Goal: Transaction & Acquisition: Subscribe to service/newsletter

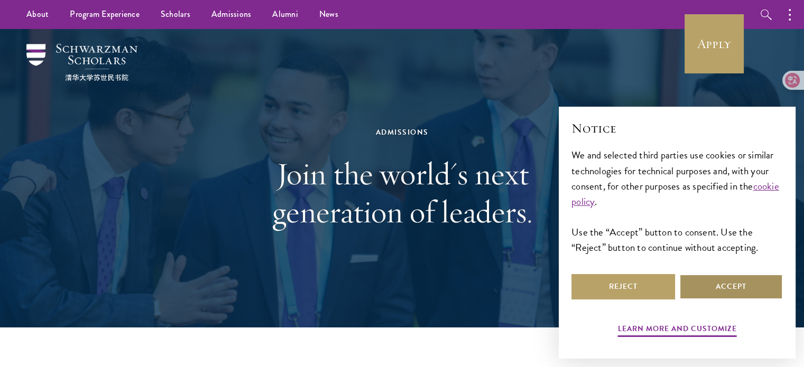
click at [703, 281] on button "Accept" at bounding box center [731, 286] width 104 height 25
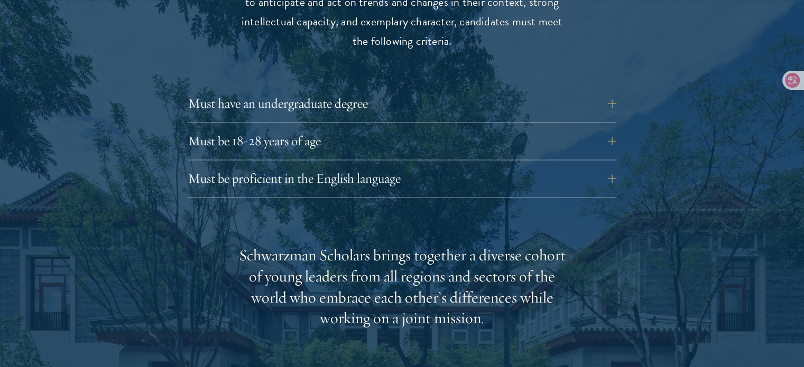
scroll to position [1501, 0]
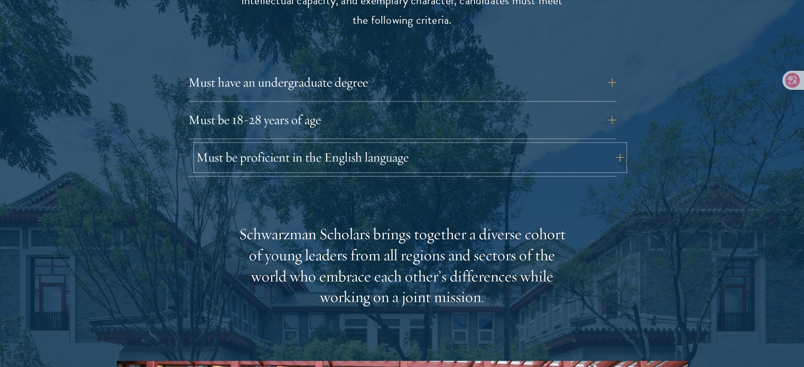
click at [304, 162] on button "Must be proficient in the English language" at bounding box center [410, 157] width 428 height 25
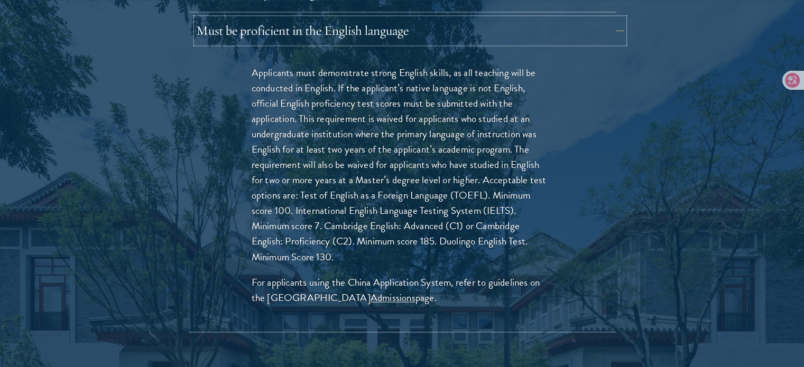
scroll to position [1649, 0]
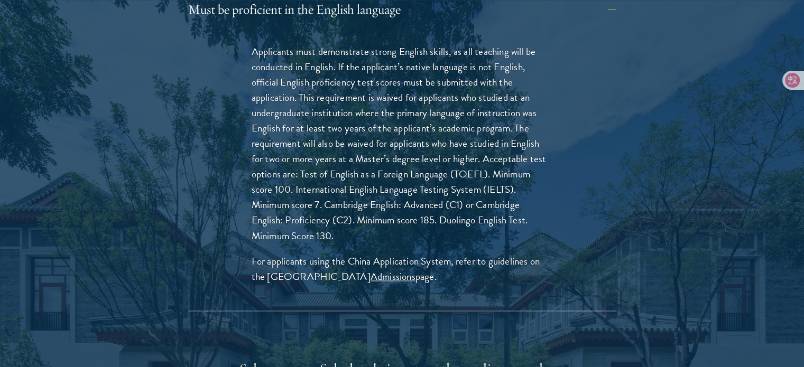
click at [127, 112] on div "Eligibility In addition to demonstrating extraordinary leadership skills, the a…" at bounding box center [402, 287] width 571 height 1048
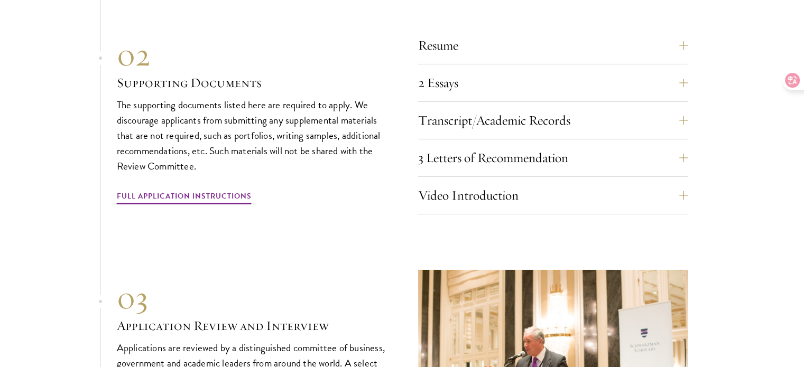
scroll to position [3657, 0]
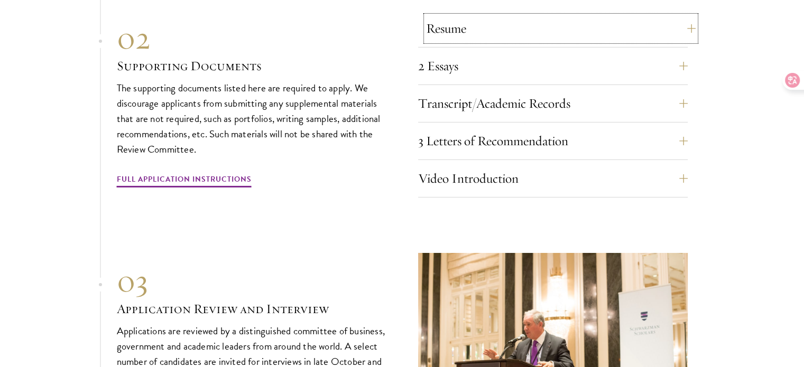
click at [447, 38] on button "Resume" at bounding box center [561, 28] width 270 height 25
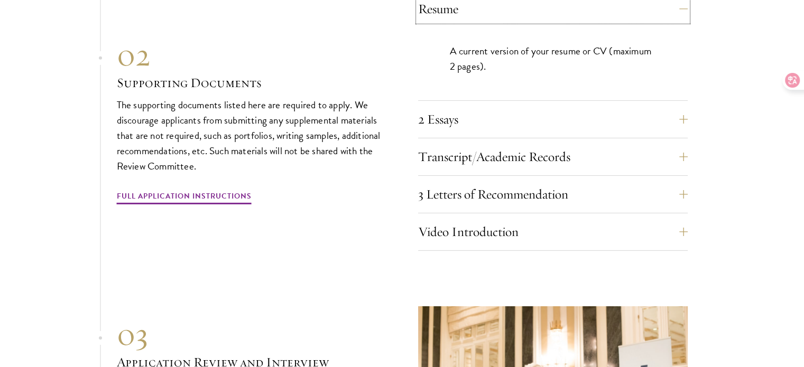
scroll to position [3395, 0]
click at [457, 112] on button "2 Essays" at bounding box center [561, 118] width 270 height 25
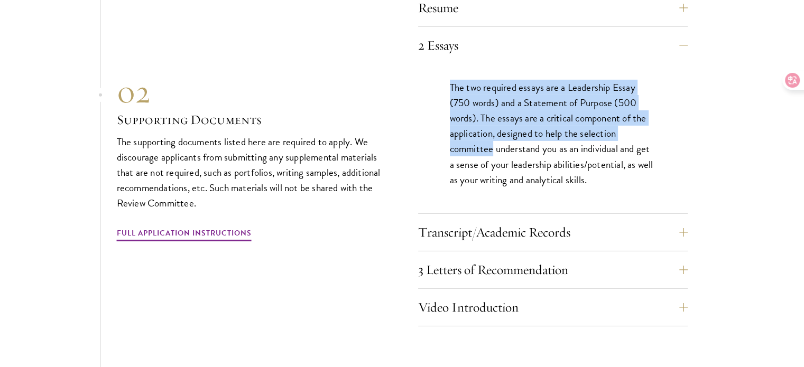
drag, startPoint x: 450, startPoint y: 84, endPoint x: 493, endPoint y: 147, distance: 76.2
click at [493, 147] on p "The two required essays are a Leadership Essay (750 words) and a Statement of P…" at bounding box center [553, 133] width 206 height 107
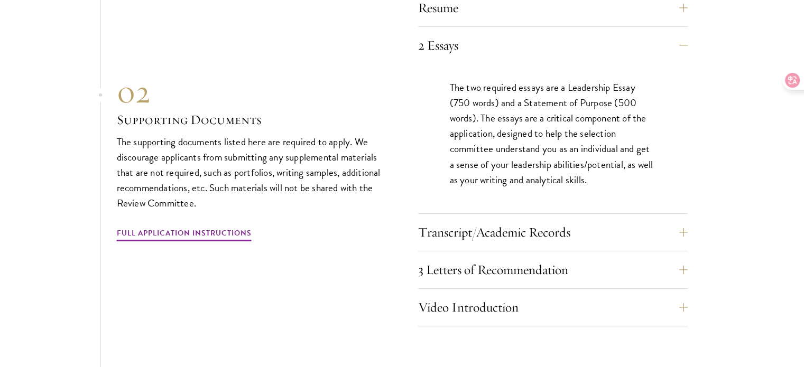
click at [52, 239] on section "01 Online Application 01 Online Application The application must be completed o…" at bounding box center [402, 183] width 804 height 804
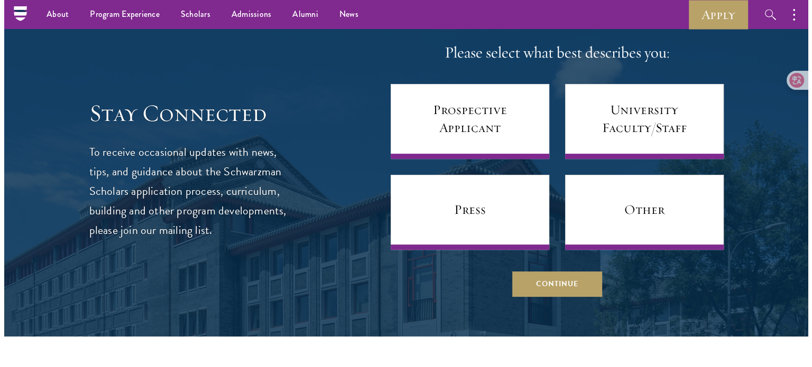
scroll to position [4304, 0]
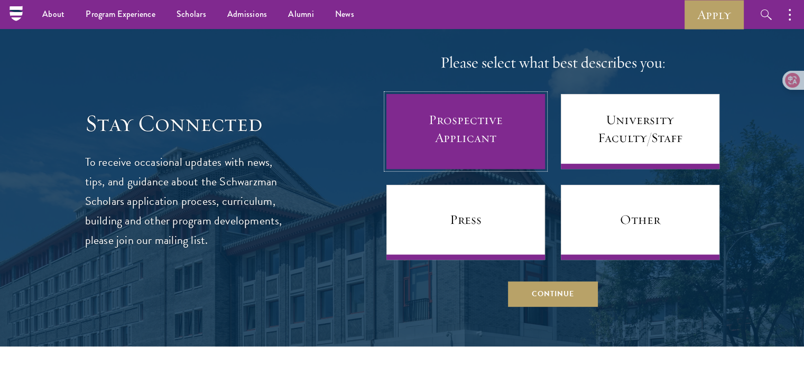
click at [516, 134] on link "Prospective Applicant" at bounding box center [465, 131] width 159 height 75
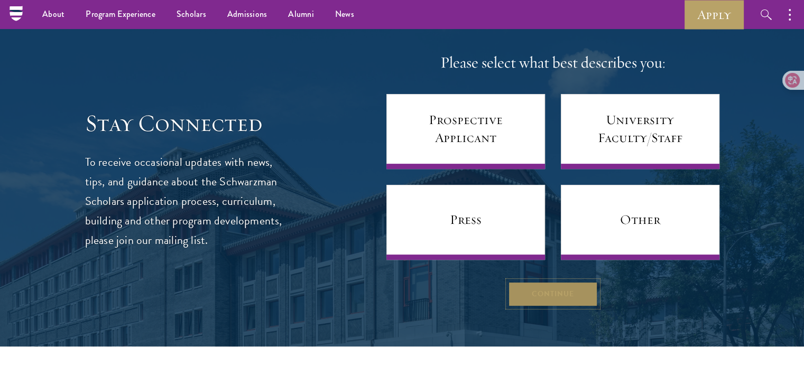
click at [531, 291] on button "Continue" at bounding box center [553, 293] width 90 height 25
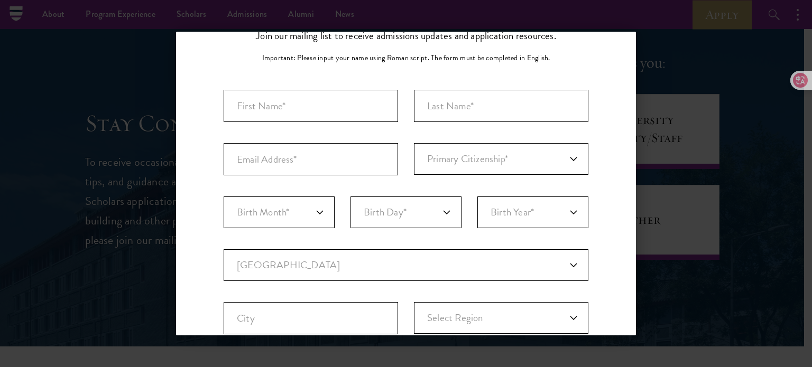
scroll to position [42, 0]
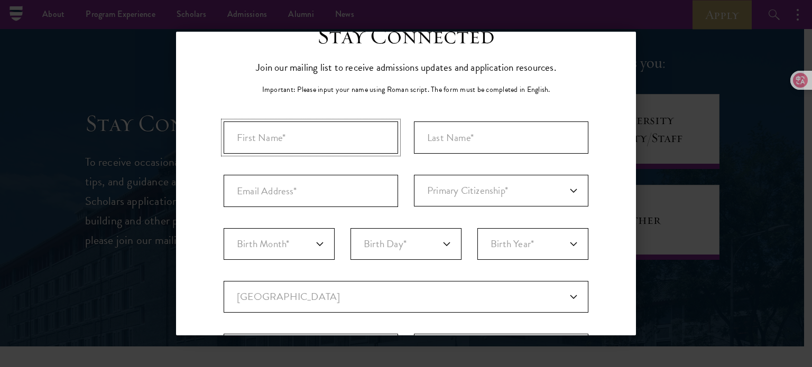
click at [307, 127] on input "First Name*" at bounding box center [311, 138] width 174 height 32
type input "youssef"
type input "ali"
type input "[EMAIL_ADDRESS][DOMAIN_NAME]"
select select "EG"
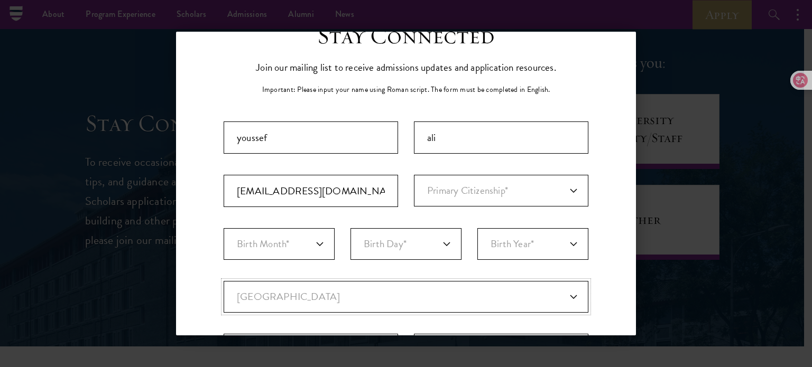
type input "Tanta"
select select
click at [258, 139] on input "youssef" at bounding box center [311, 138] width 174 height 32
type input "yousef"
click at [483, 199] on select "Primary Citizenship* Afghanistan Aland Islands Albania Algeria Andorra Angola A…" at bounding box center [501, 191] width 174 height 32
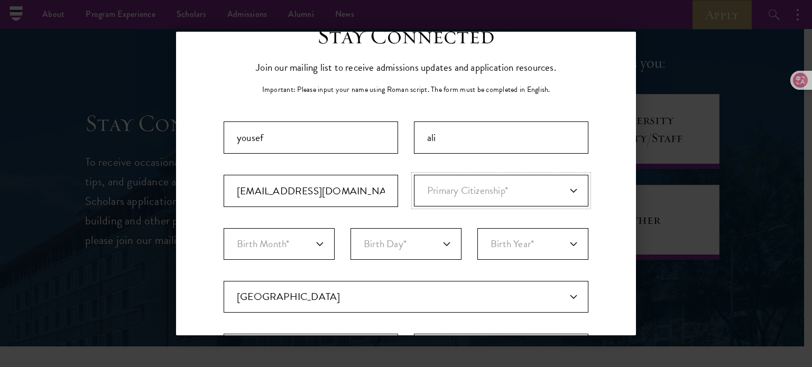
select select "EG"
click at [414, 175] on select "Primary Citizenship* Afghanistan Aland Islands Albania Algeria Andorra Angola A…" at bounding box center [501, 191] width 174 height 32
click at [289, 236] on select "Birth Month* January February March April May June July August September Octobe…" at bounding box center [279, 244] width 111 height 32
select select "07"
click at [224, 228] on select "Birth Month* January February March April May June July August September Octobe…" at bounding box center [279, 244] width 111 height 32
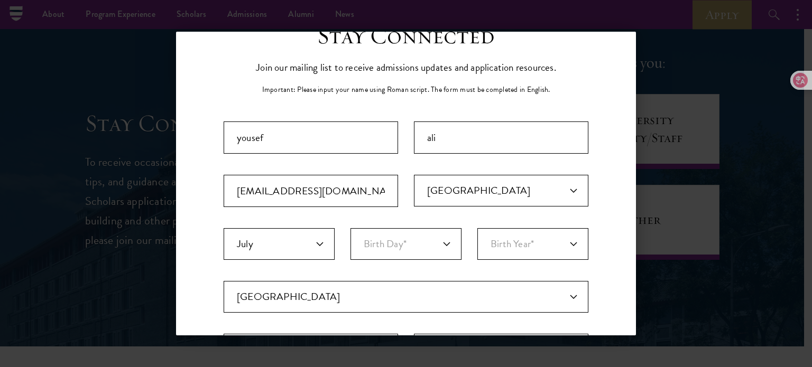
click at [375, 260] on fieldset "Birth Month* January February March April May June July August September Octobe…" at bounding box center [406, 254] width 365 height 53
click at [395, 248] on select "Birth Day* 1 2 3 4 5 6 7 8 9 10 11 12 13 14 15 16 17 18 19 20 21 22 23 24 25 26…" at bounding box center [405, 244] width 111 height 32
select select "05"
click at [350, 228] on select "Birth Day* 1 2 3 4 5 6 7 8 9 10 11 12 13 14 15 16 17 18 19 20 21 22 23 24 25 26…" at bounding box center [405, 244] width 111 height 32
click at [527, 232] on select "Birth Year* 2025 2024 2023 2022 2021 2020 2019 2018 2017 2016 2015 2014 2013 20…" at bounding box center [532, 244] width 111 height 32
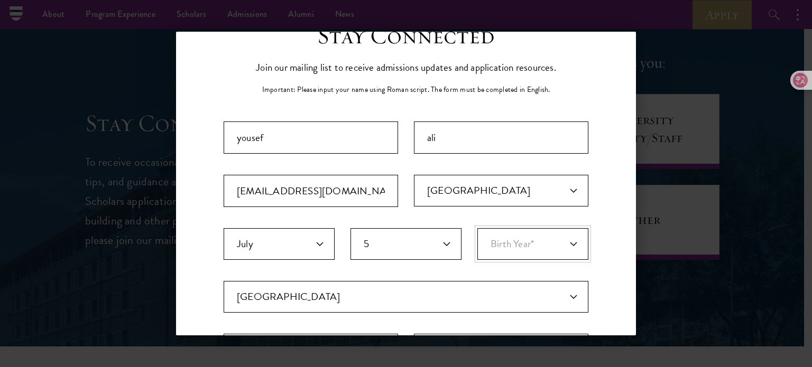
select select "2000"
click at [477, 228] on select "Birth Year* 2025 2024 2023 2022 2021 2020 2019 2018 2017 2016 2015 2014 2013 20…" at bounding box center [532, 244] width 111 height 32
click at [609, 248] on div "Stay Connected Please select what best describes you: Prospective Applicant Uni…" at bounding box center [406, 321] width 460 height 600
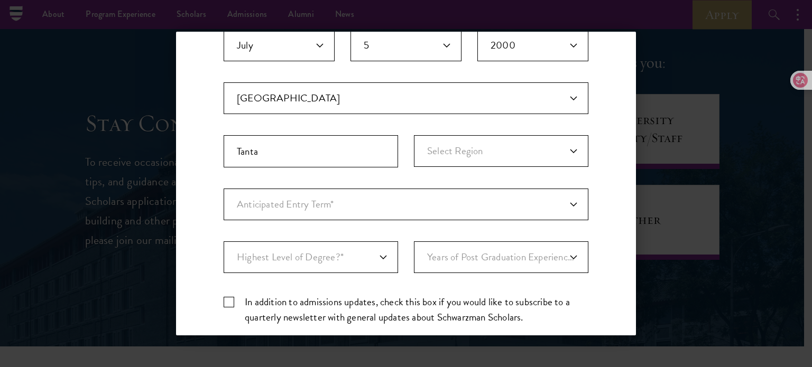
scroll to position [254, 0]
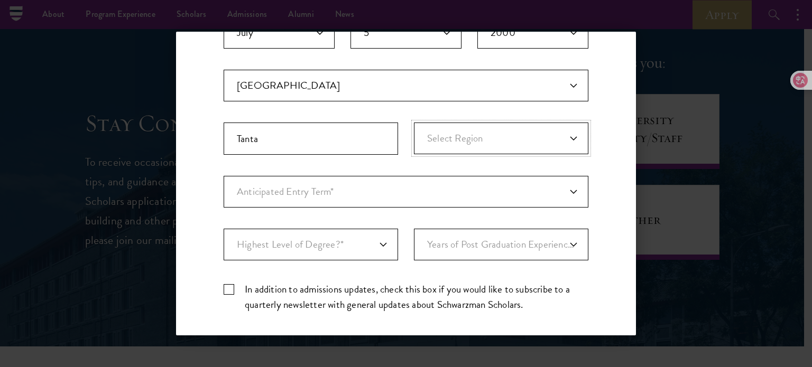
click at [535, 139] on select "Select Region Al Sharqia Alexandria Aswan Asyut Beheira Beni Suef Cairo Dakahli…" at bounding box center [501, 139] width 174 height 32
select select "Gharbia"
click at [414, 123] on select "Select Region Al Sharqia Alexandria Aswan Asyut Beheira Beni Suef Cairo Dakahli…" at bounding box center [501, 139] width 174 height 32
click at [448, 192] on select "Anticipated Entry Term* August 2026 (Application opens April 2025) Just Explori…" at bounding box center [406, 192] width 365 height 32
click at [224, 176] on select "Anticipated Entry Term* August 2026 (Application opens April 2025) Just Explori…" at bounding box center [406, 192] width 365 height 32
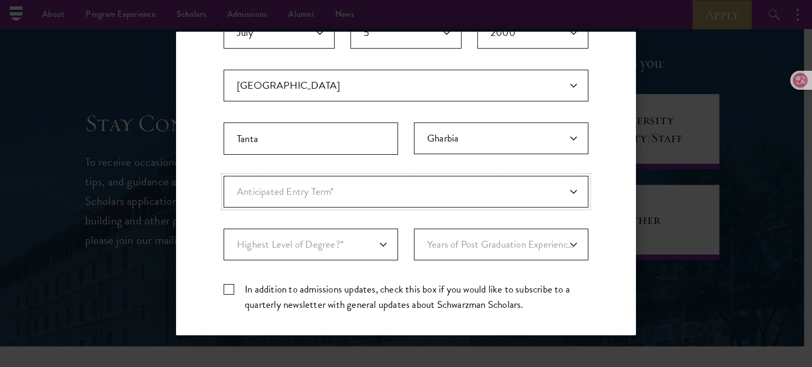
click at [299, 194] on select "Anticipated Entry Term* August 2026 (Application opens April 2025) Just Explori…" at bounding box center [406, 192] width 365 height 32
click at [224, 176] on select "Anticipated Entry Term* August 2026 (Application opens April 2025) Just Explori…" at bounding box center [406, 192] width 365 height 32
click at [354, 252] on select "Highest Level of Degree?* PHD Bachelor's Master's Current Undergraduate Student" at bounding box center [311, 245] width 174 height 32
select select "baef124f-e103-44b1-8ca6-5d0669438e44"
click at [224, 229] on select "Highest Level of Degree?* PHD Bachelor's Master's Current Undergraduate Student" at bounding box center [311, 245] width 174 height 32
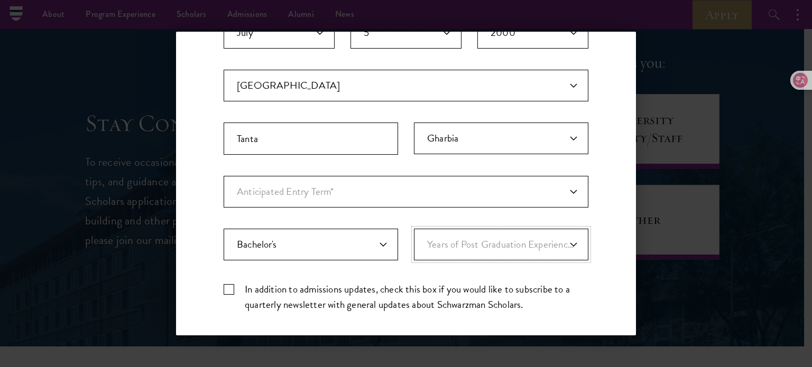
click at [524, 238] on select "Years of Post Graduation Experience?* 1 2 3 4 5 6 7 8 9 10" at bounding box center [501, 245] width 174 height 32
select select "1"
click at [414, 229] on select "Years of Post Graduation Experience?* 1 2 3 4 5 6 7 8 9 10" at bounding box center [501, 245] width 174 height 32
click at [229, 287] on label "In addition to admissions updates, check this box if you would like to subscrib…" at bounding box center [406, 297] width 365 height 31
click at [229, 287] on input "In addition to admissions updates, check this box if you would like to subscrib…" at bounding box center [406, 285] width 365 height 7
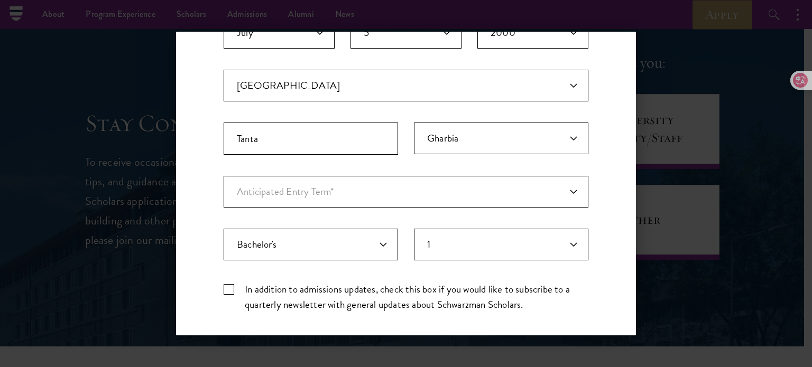
checkbox input "true"
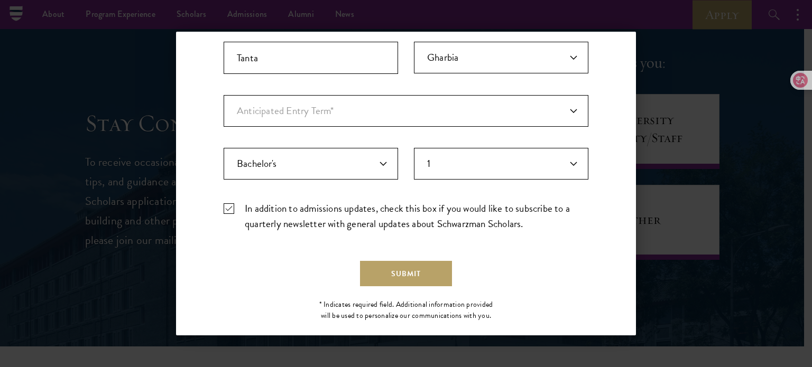
scroll to position [350, 0]
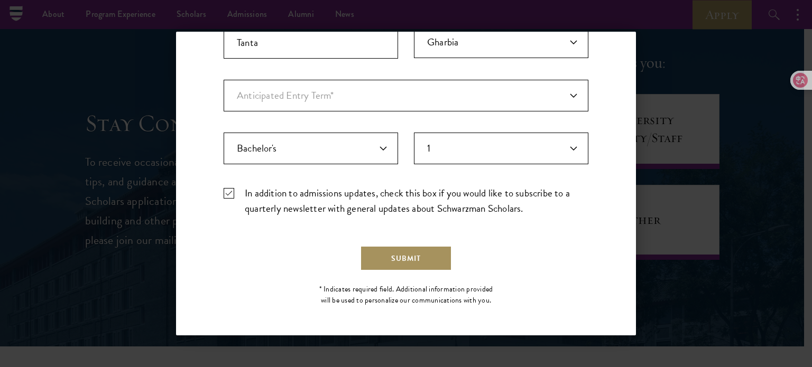
click at [404, 247] on button "Submit" at bounding box center [406, 258] width 92 height 25
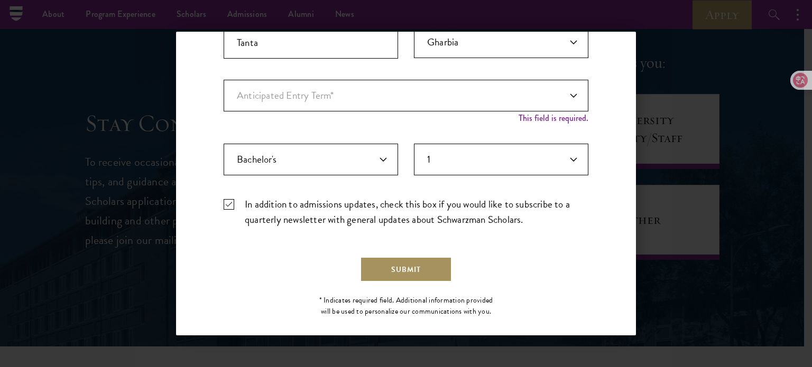
click at [405, 266] on button "Submit" at bounding box center [406, 269] width 92 height 25
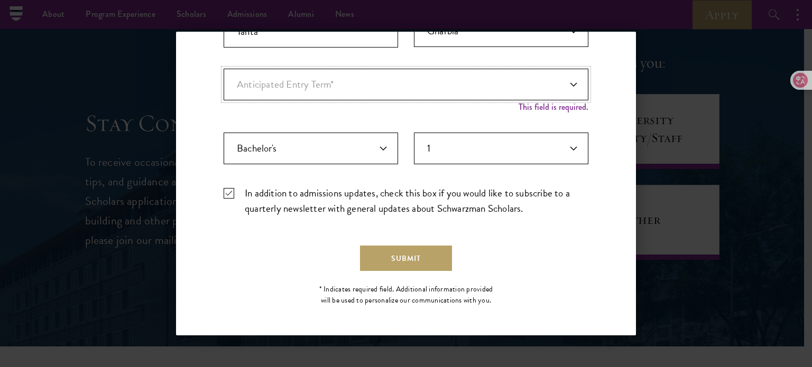
click at [509, 73] on select "Anticipated Entry Term* August 2026 (Application opens April 2025) Just Explori…" at bounding box center [406, 85] width 365 height 32
select select "e64b8ab3-eabb-4867-96d5-7e6b4840665f"
click at [224, 78] on select "Anticipated Entry Term* August 2026 (Application opens April 2025) Just Explori…" at bounding box center [406, 85] width 365 height 32
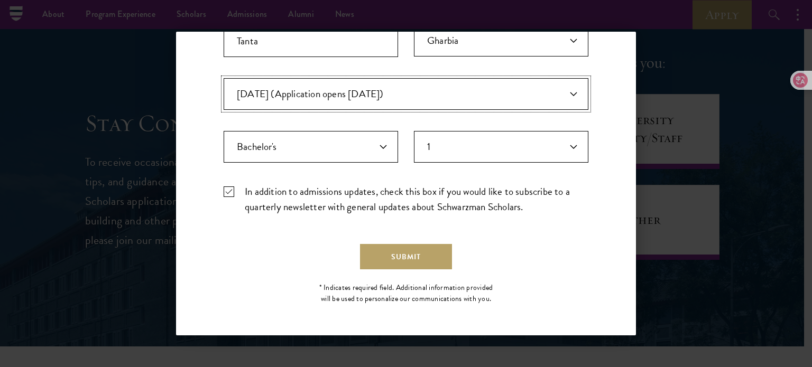
scroll to position [350, 0]
click at [397, 85] on select "Anticipated Entry Term* August 2026 (Application opens April 2025) Just Explori…" at bounding box center [406, 96] width 365 height 32
click at [224, 80] on select "Anticipated Entry Term* August 2026 (Application opens April 2025) Just Explori…" at bounding box center [406, 96] width 365 height 32
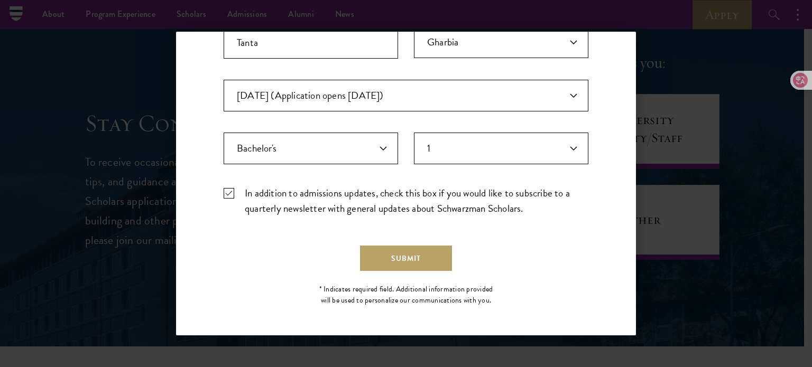
click at [202, 122] on div "Stay Connected Please select what best describes you: Prospective Applicant Uni…" at bounding box center [406, 14] width 460 height 600
click at [402, 264] on button "Submit" at bounding box center [406, 258] width 92 height 25
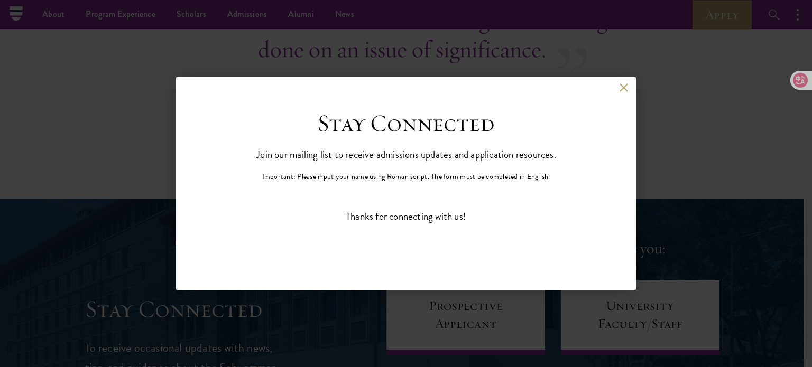
scroll to position [0, 0]
click at [624, 87] on button at bounding box center [623, 87] width 9 height 9
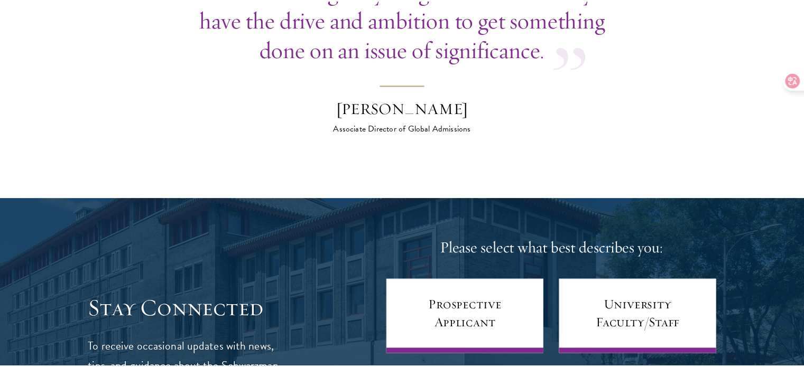
scroll to position [4405, 0]
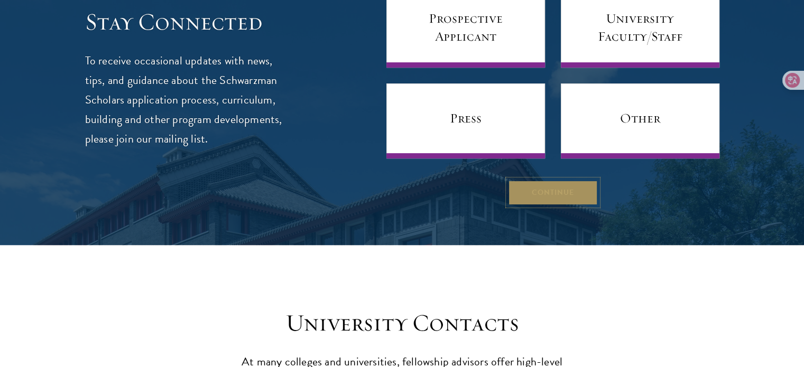
click at [541, 180] on button "Continue" at bounding box center [553, 192] width 90 height 25
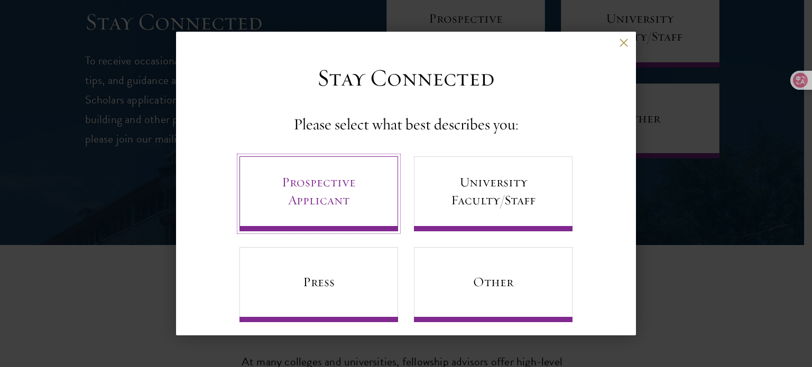
click at [370, 196] on link "Prospective Applicant" at bounding box center [318, 193] width 159 height 75
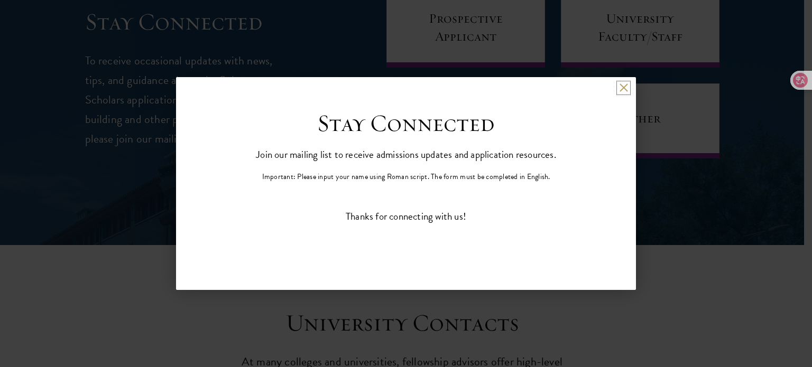
click at [621, 88] on button at bounding box center [623, 87] width 9 height 9
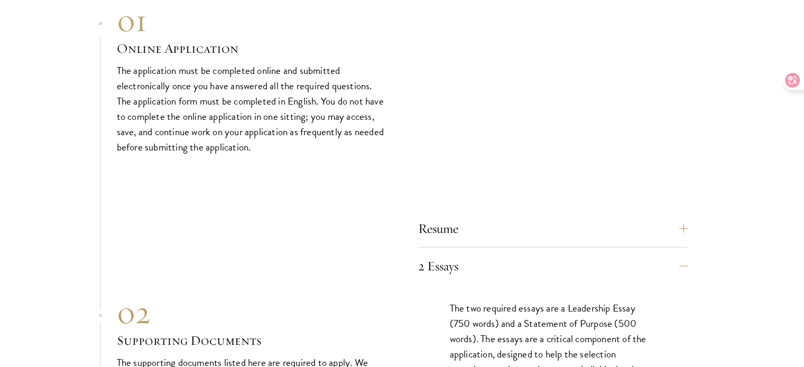
scroll to position [3223, 0]
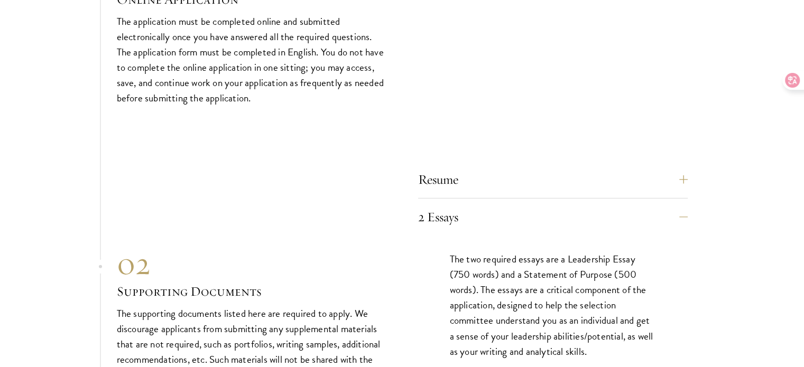
click at [689, 215] on section "01 Online Application 01 Online Application The application must be completed o…" at bounding box center [402, 354] width 804 height 804
click at [685, 219] on button "2 Essays" at bounding box center [561, 217] width 270 height 25
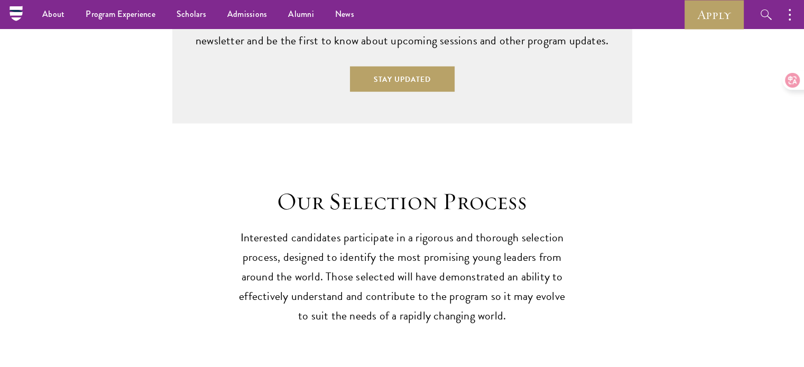
scroll to position [2800, 0]
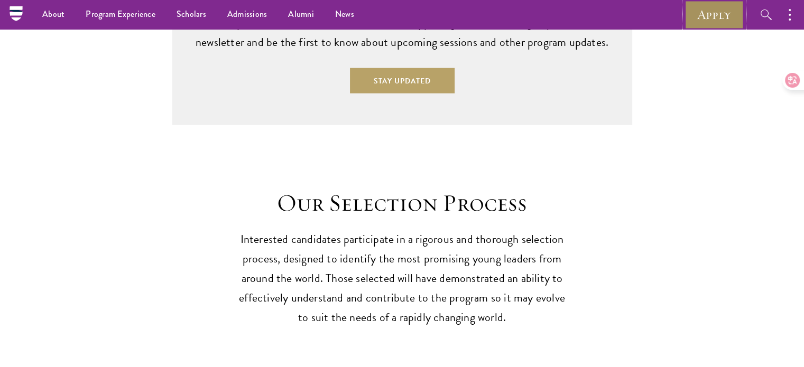
click at [706, 6] on link "Apply" at bounding box center [713, 14] width 59 height 29
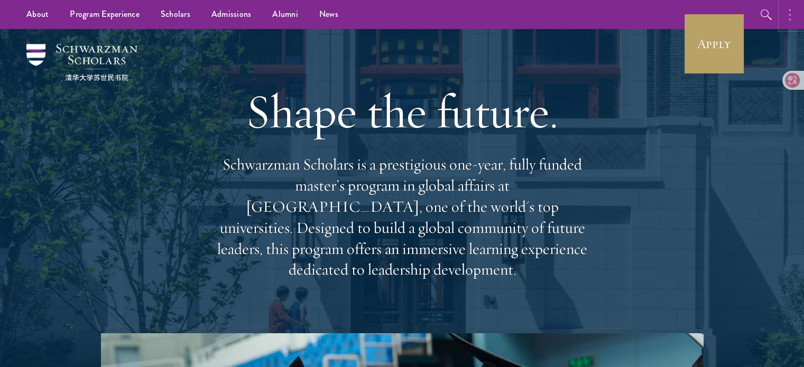
click at [790, 18] on circle "button" at bounding box center [789, 19] width 2 height 2
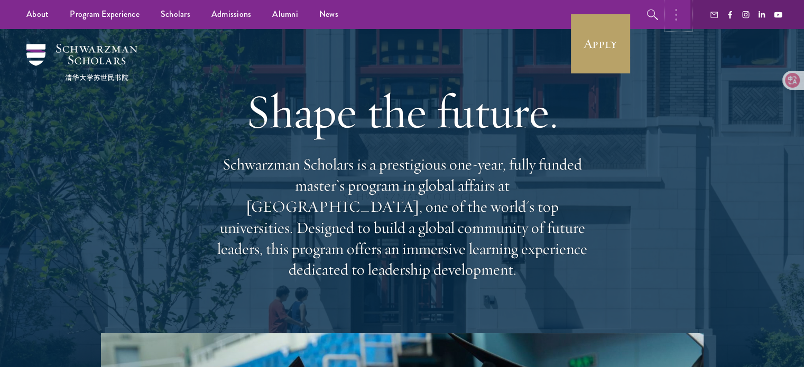
click at [667, 13] on button "button" at bounding box center [678, 14] width 23 height 29
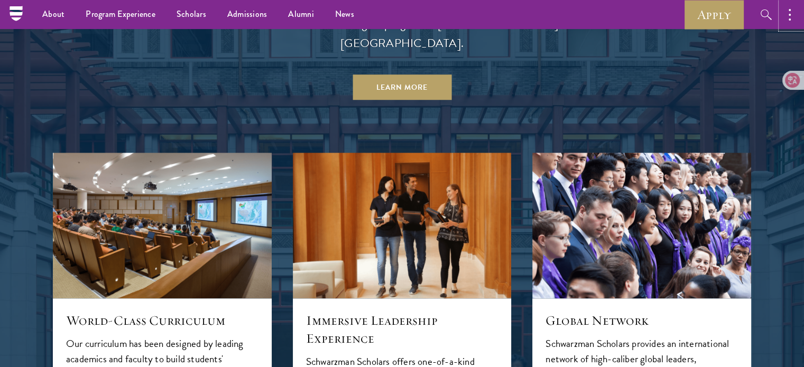
scroll to position [24, 0]
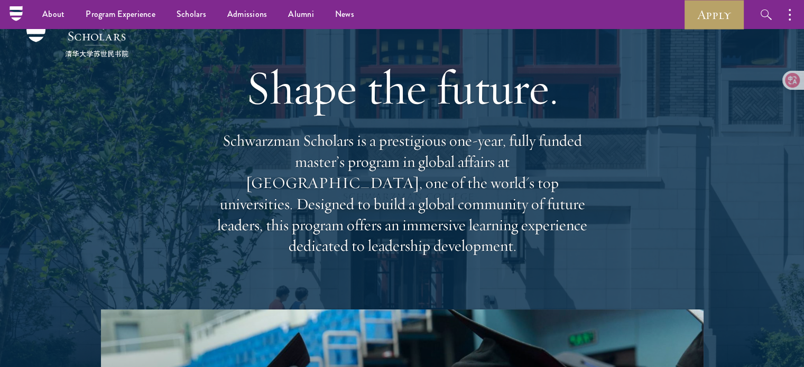
click at [17, 16] on nav "About Overview Leadership Donors Program Experience Overview Curriculum Student…" at bounding box center [301, 14] width 571 height 29
click at [794, 20] on button "button" at bounding box center [792, 14] width 23 height 29
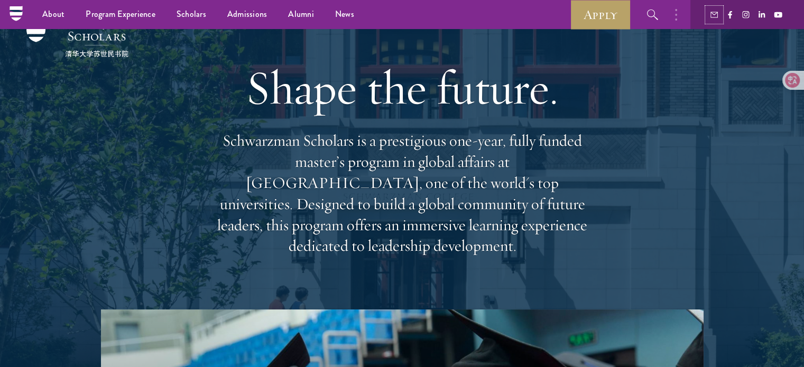
click at [712, 13] on use "button" at bounding box center [713, 15] width 7 height 6
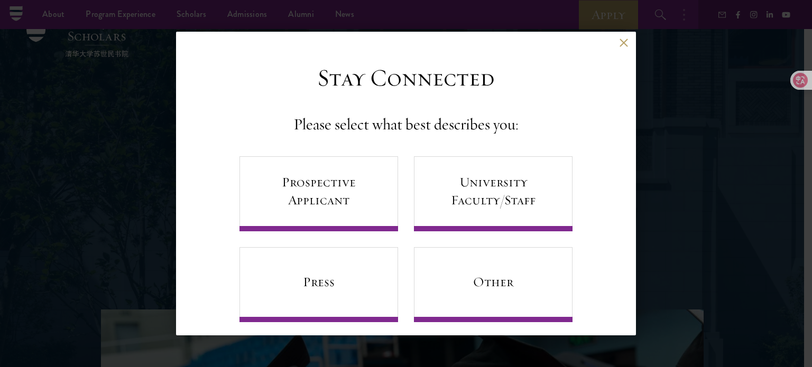
click at [615, 50] on div "Back" at bounding box center [406, 50] width 460 height 25
click at [619, 42] on button at bounding box center [623, 42] width 9 height 9
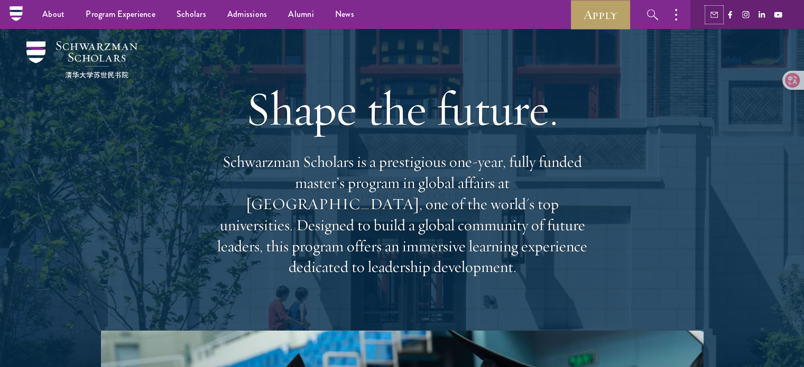
scroll to position [0, 0]
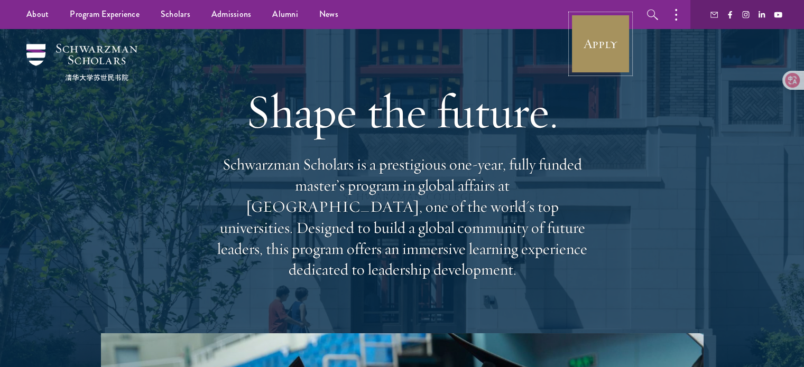
click at [588, 50] on link "Apply" at bounding box center [600, 43] width 59 height 59
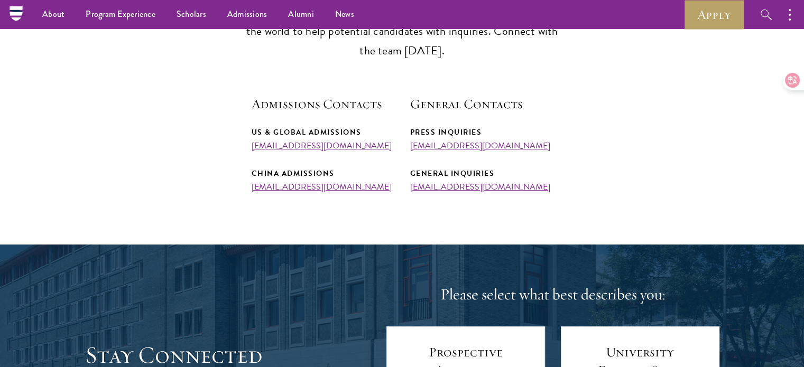
scroll to position [337, 0]
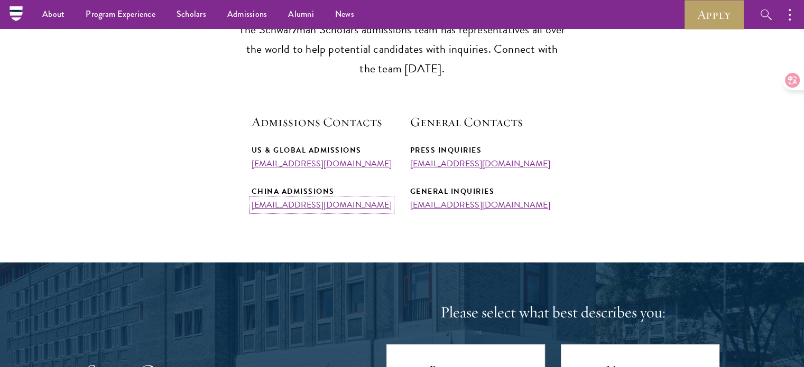
click at [302, 202] on link "[EMAIL_ADDRESS][DOMAIN_NAME]" at bounding box center [322, 205] width 140 height 13
